Goal: Task Accomplishment & Management: Use online tool/utility

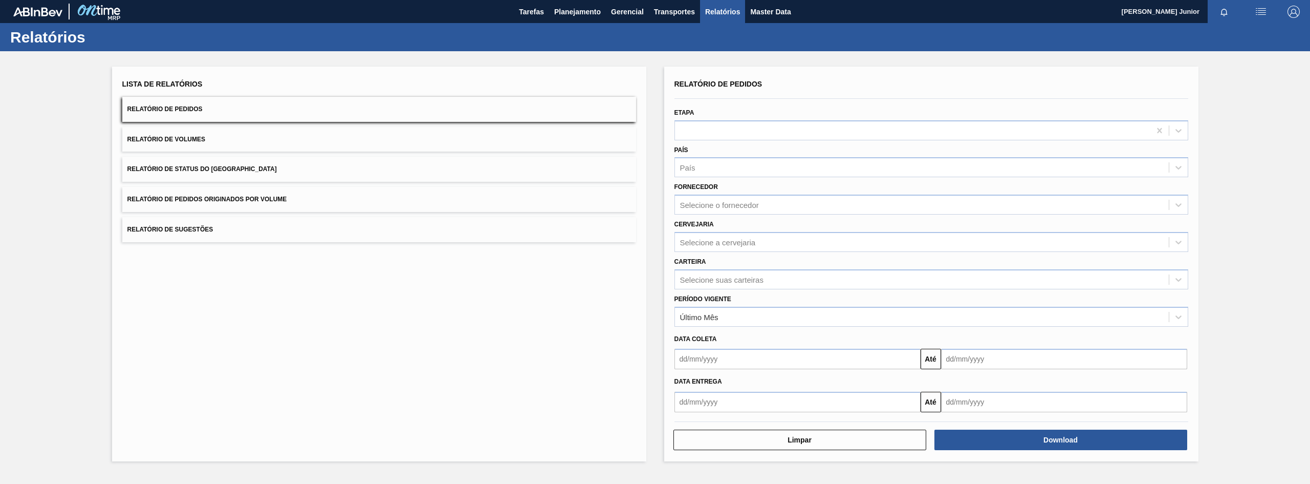
click at [254, 192] on button "Relatório de Pedidos Originados por Volume" at bounding box center [379, 199] width 514 height 25
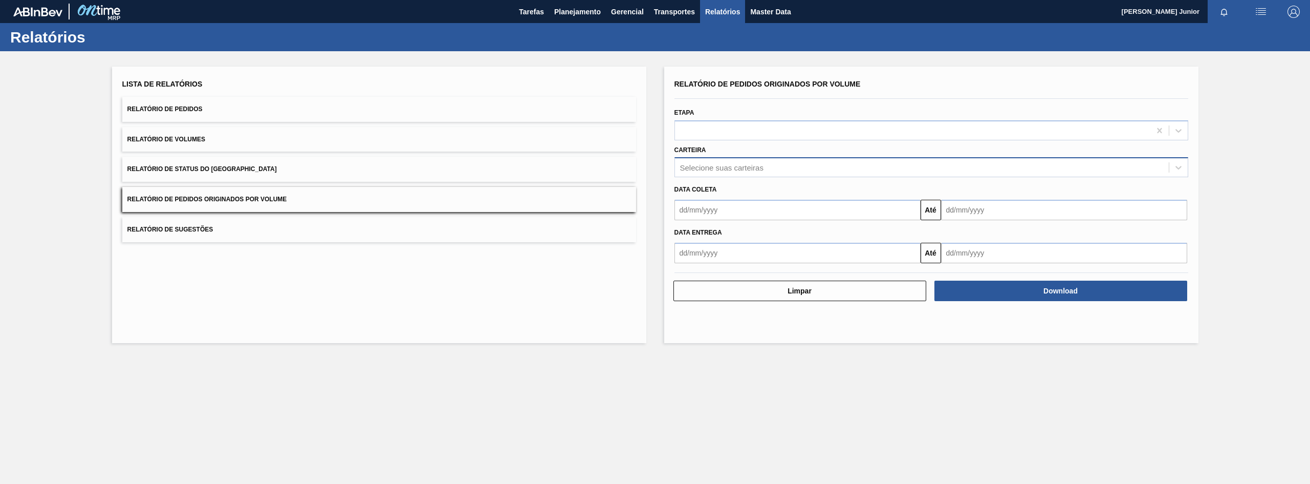
click at [707, 161] on div "Selecione suas carteiras" at bounding box center [922, 167] width 494 height 15
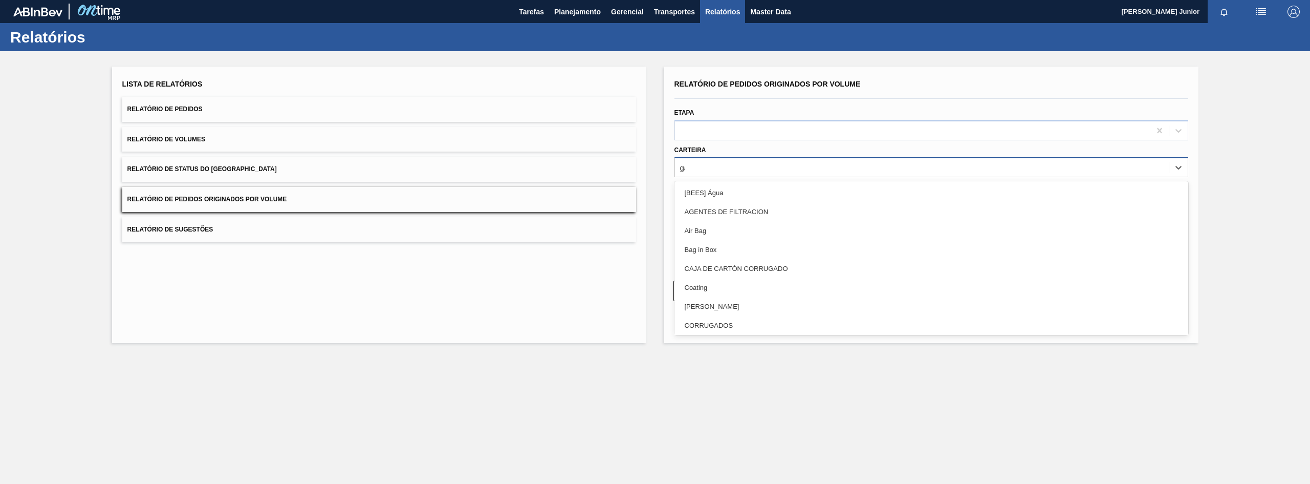
type input "gar"
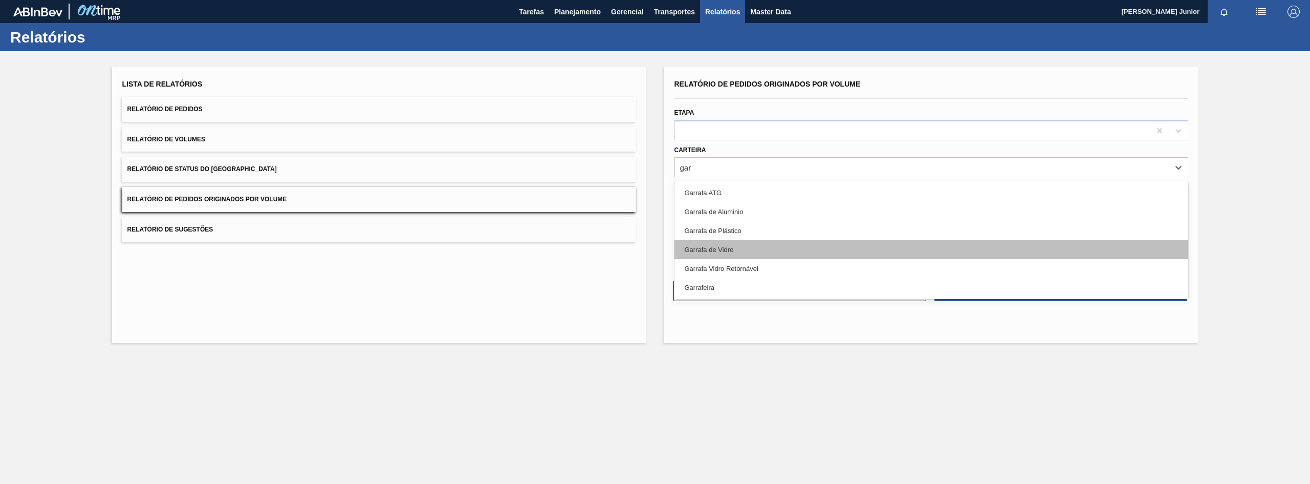
click at [730, 246] on div "Garrafa de Vidro" at bounding box center [932, 249] width 514 height 19
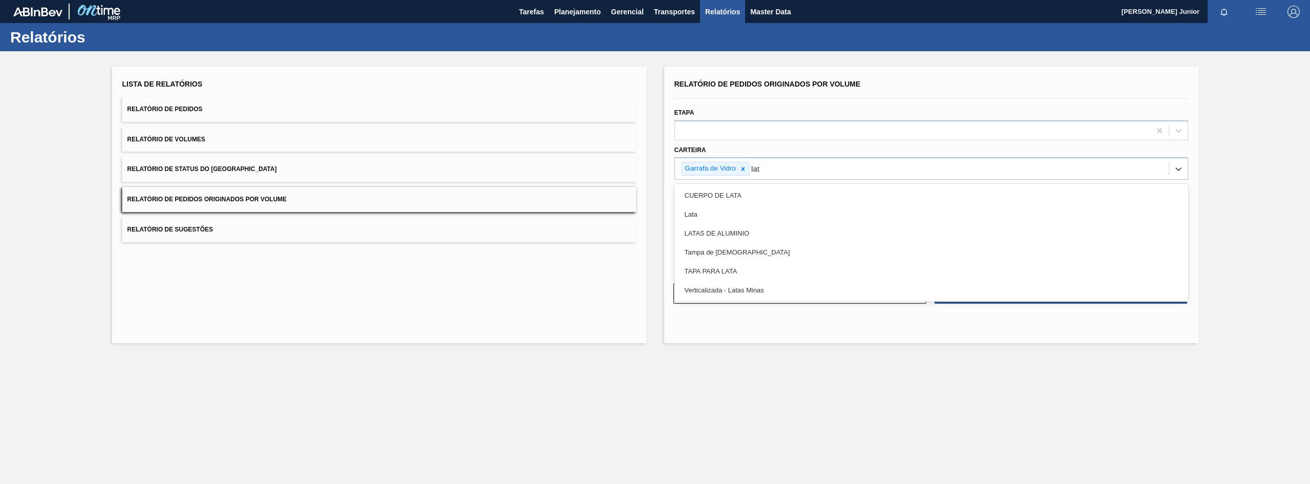
type input "lata"
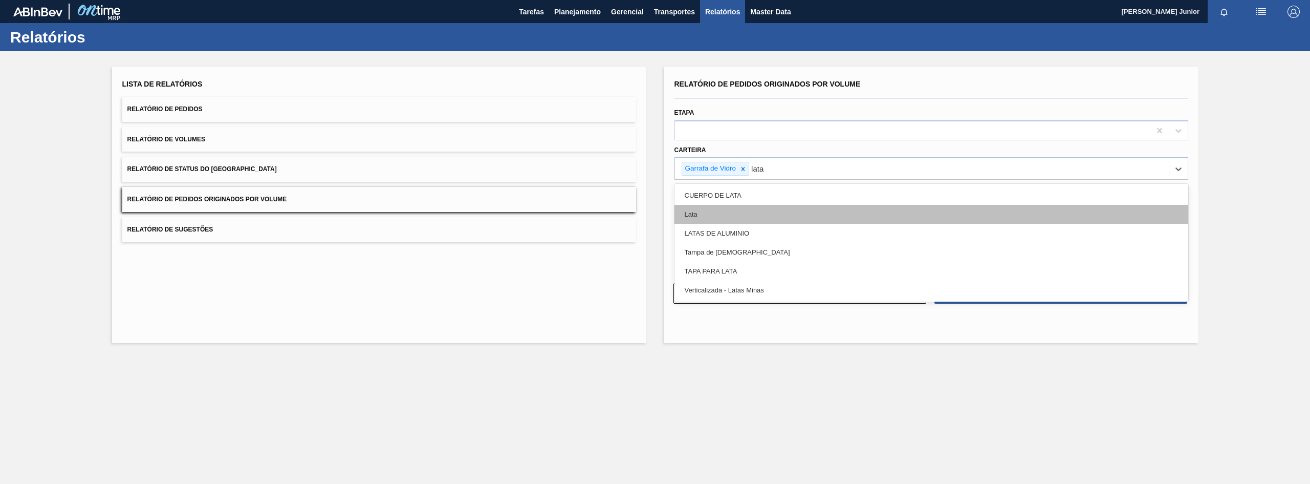
click at [726, 210] on div "Lata" at bounding box center [932, 214] width 514 height 19
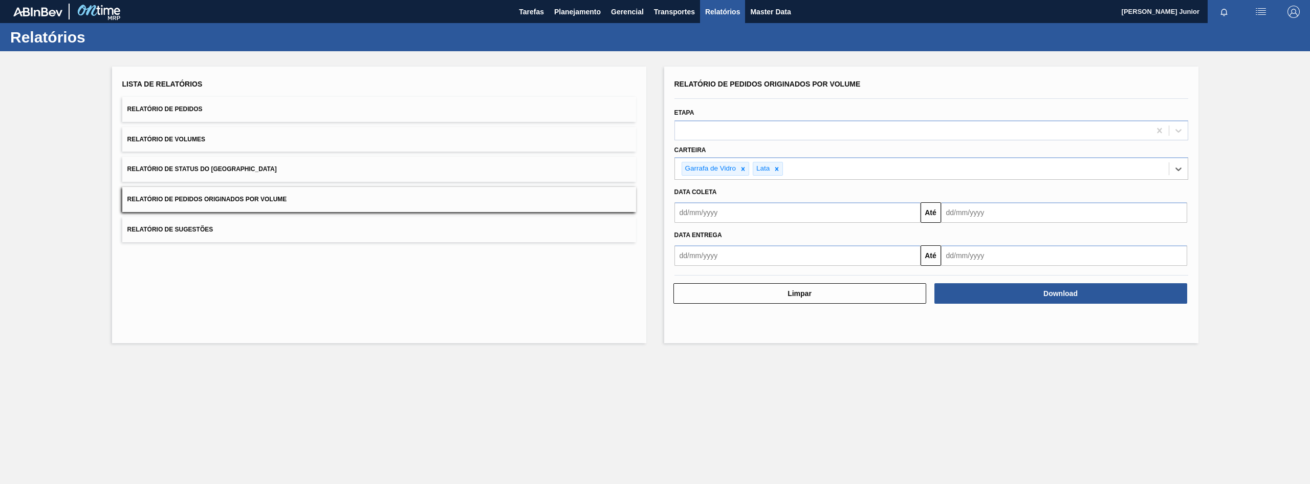
type input "a"
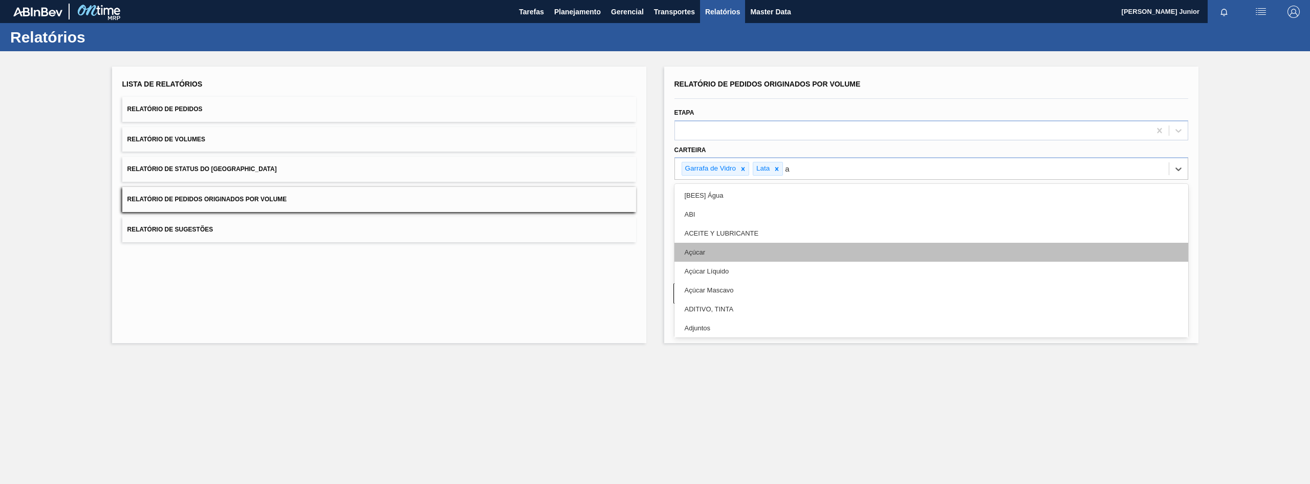
click at [727, 253] on div "Açúcar" at bounding box center [932, 252] width 514 height 19
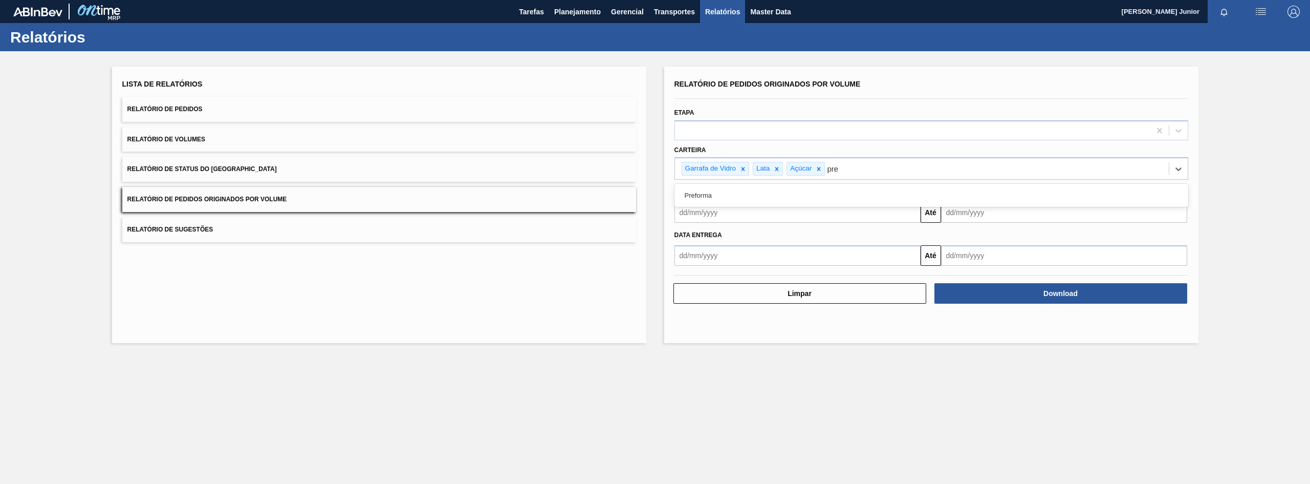
type input "pref"
click at [741, 197] on div "Preforma" at bounding box center [932, 195] width 514 height 19
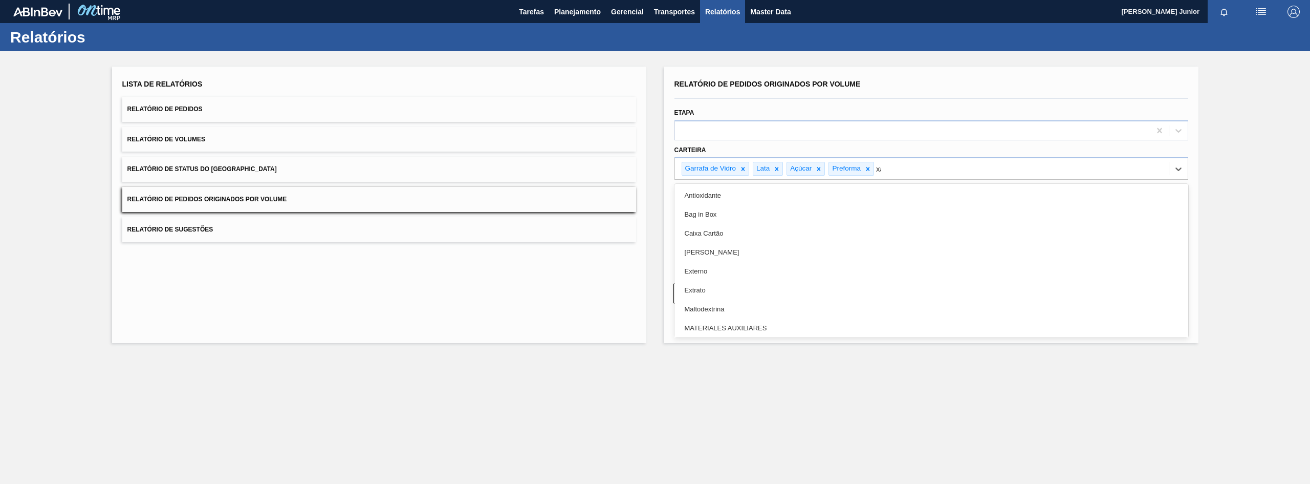
type input "xar"
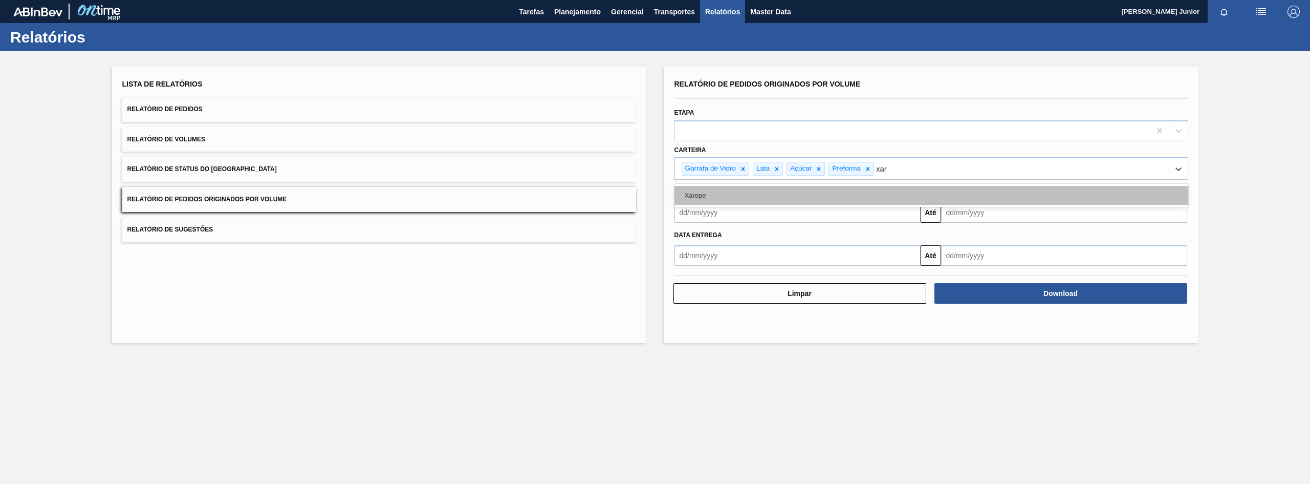
click at [739, 193] on div "Xarope" at bounding box center [932, 195] width 514 height 19
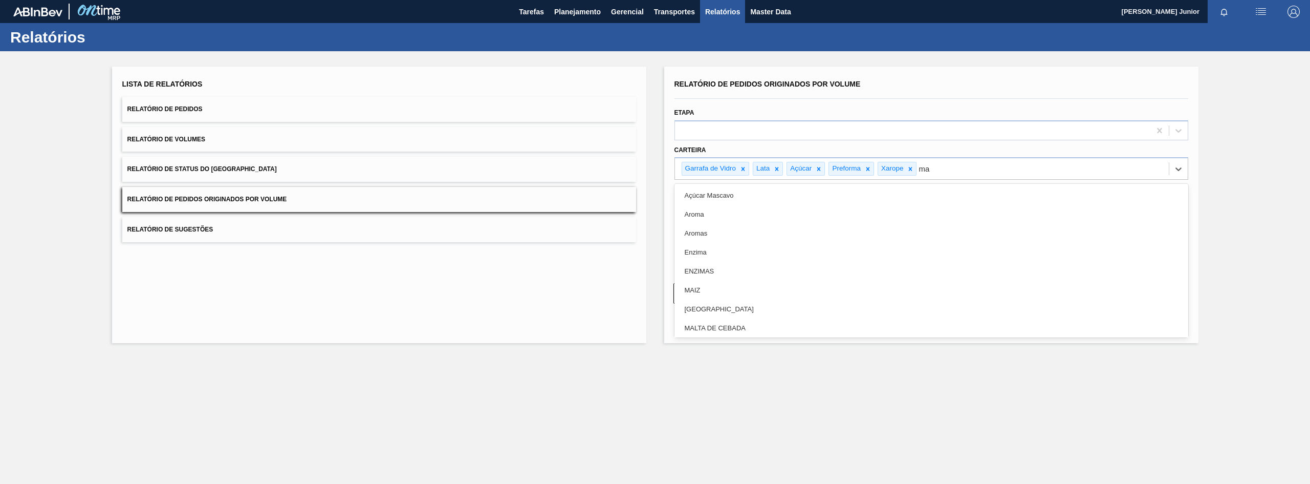
type input "mal"
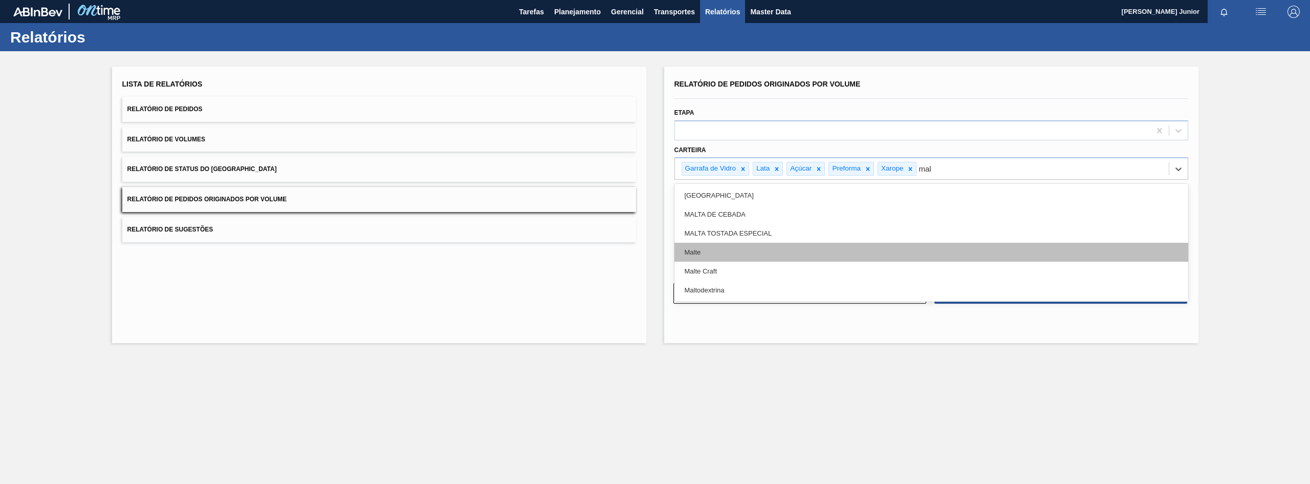
click at [728, 255] on div "Malte" at bounding box center [932, 252] width 514 height 19
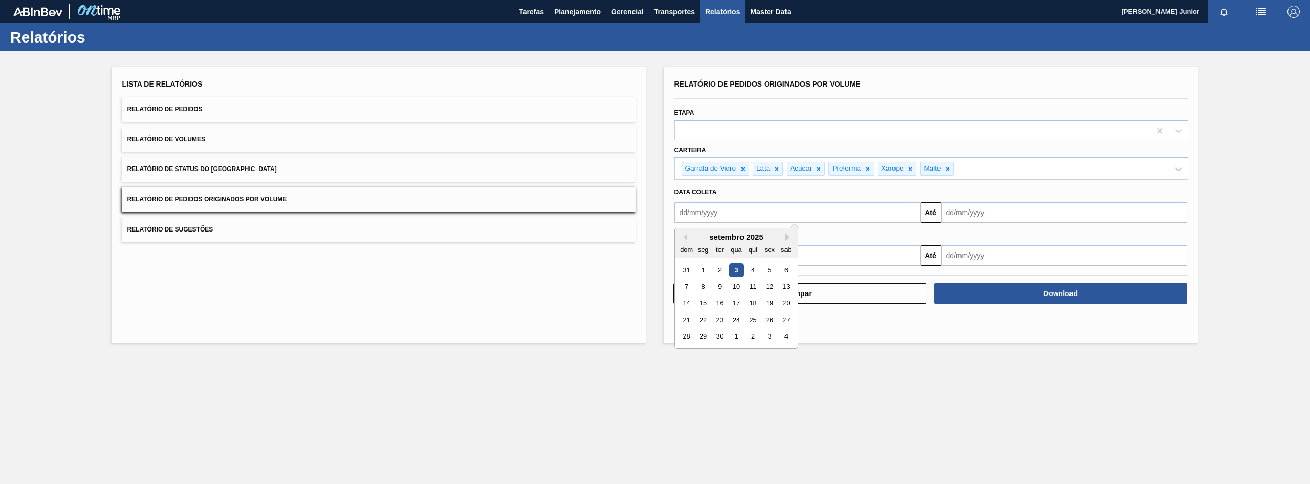
click at [737, 210] on input "text" at bounding box center [798, 212] width 246 height 20
click at [706, 271] on div "1" at bounding box center [703, 270] width 14 height 14
type input "[DATE]"
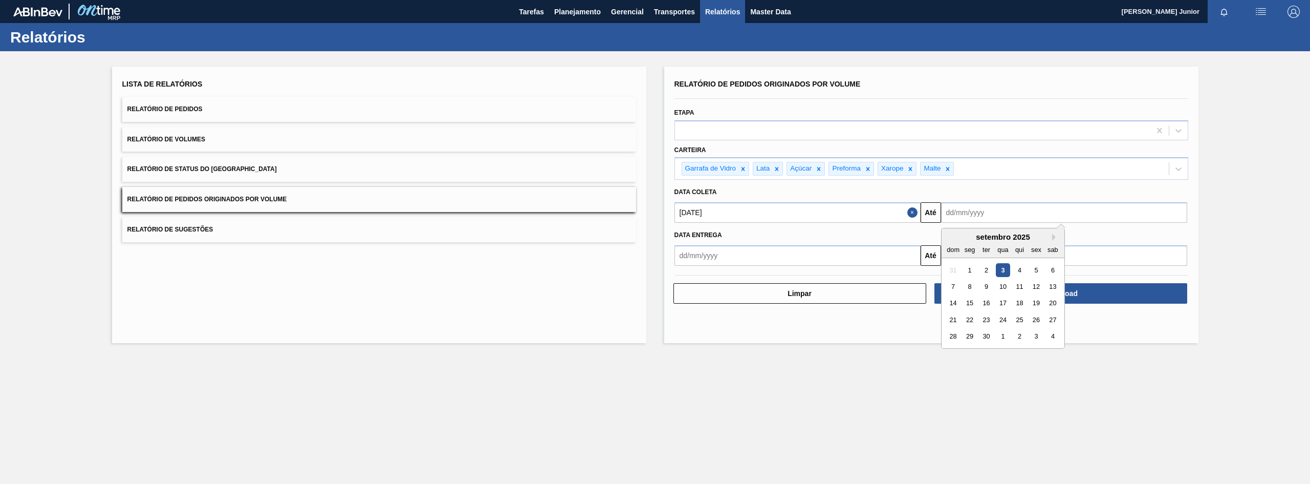
click at [992, 210] on input "text" at bounding box center [1064, 212] width 246 height 20
click at [990, 336] on div "30" at bounding box center [986, 337] width 14 height 14
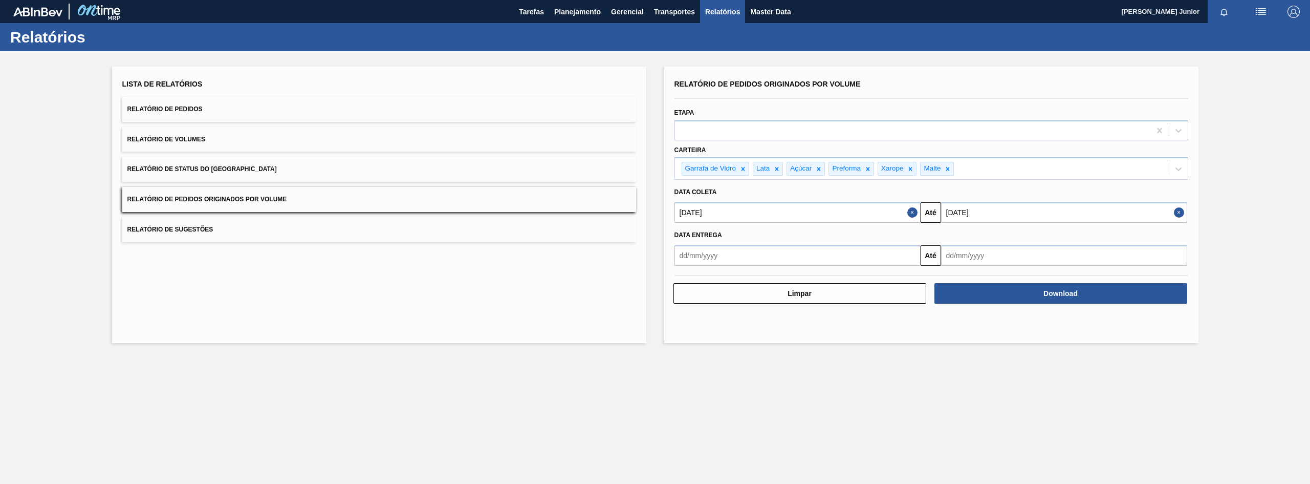
type input "[DATE]"
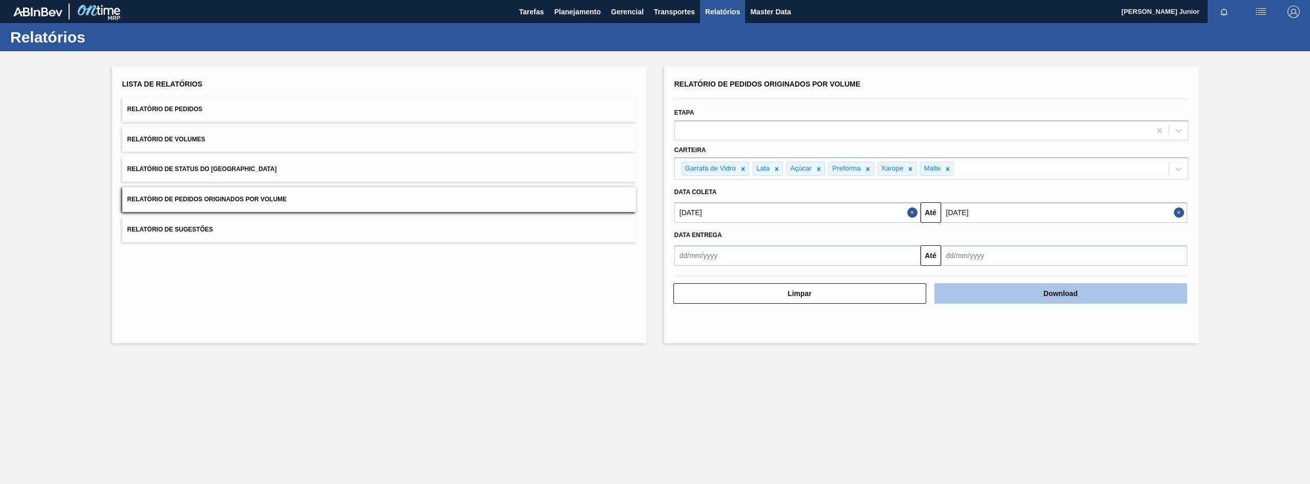
click at [1056, 296] on button "Download" at bounding box center [1061, 293] width 253 height 20
